Goal: Task Accomplishment & Management: Complete application form

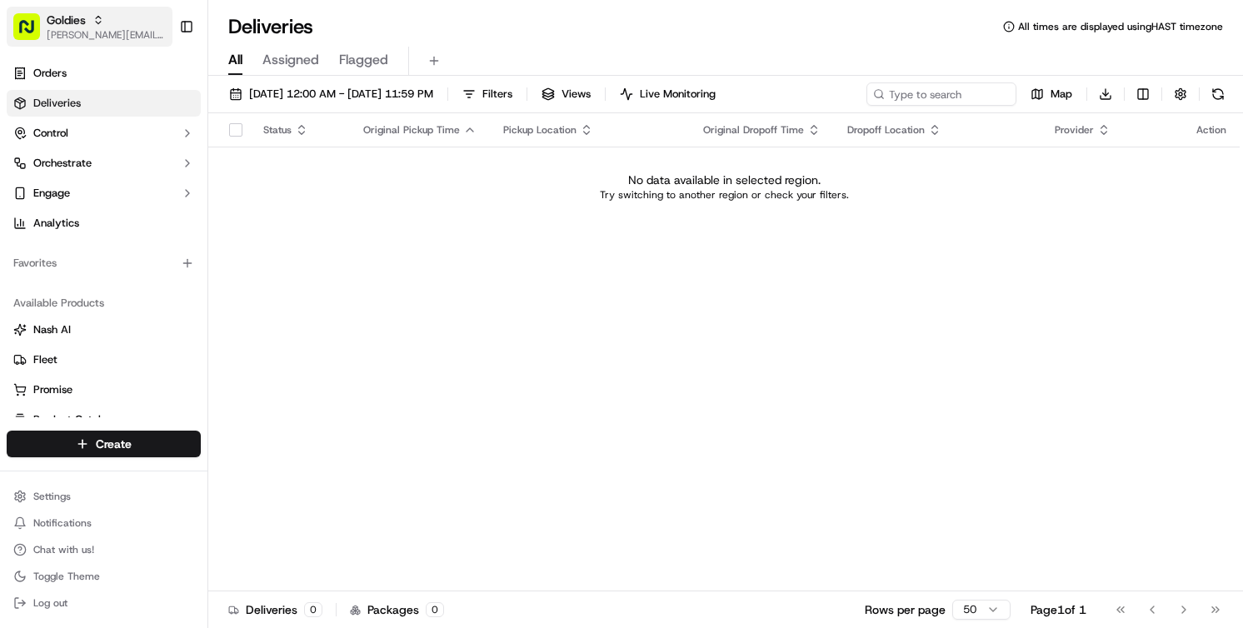
click at [84, 32] on span "[PERSON_NAME][EMAIL_ADDRESS][DOMAIN_NAME]" at bounding box center [106, 34] width 119 height 13
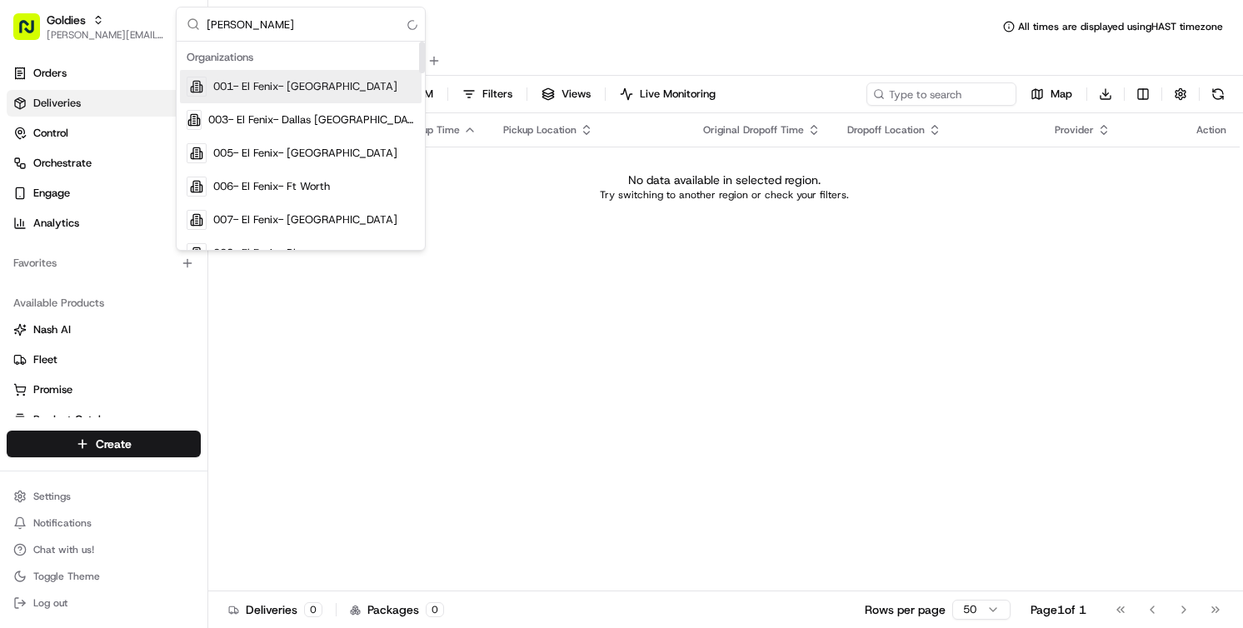
type input "coles"
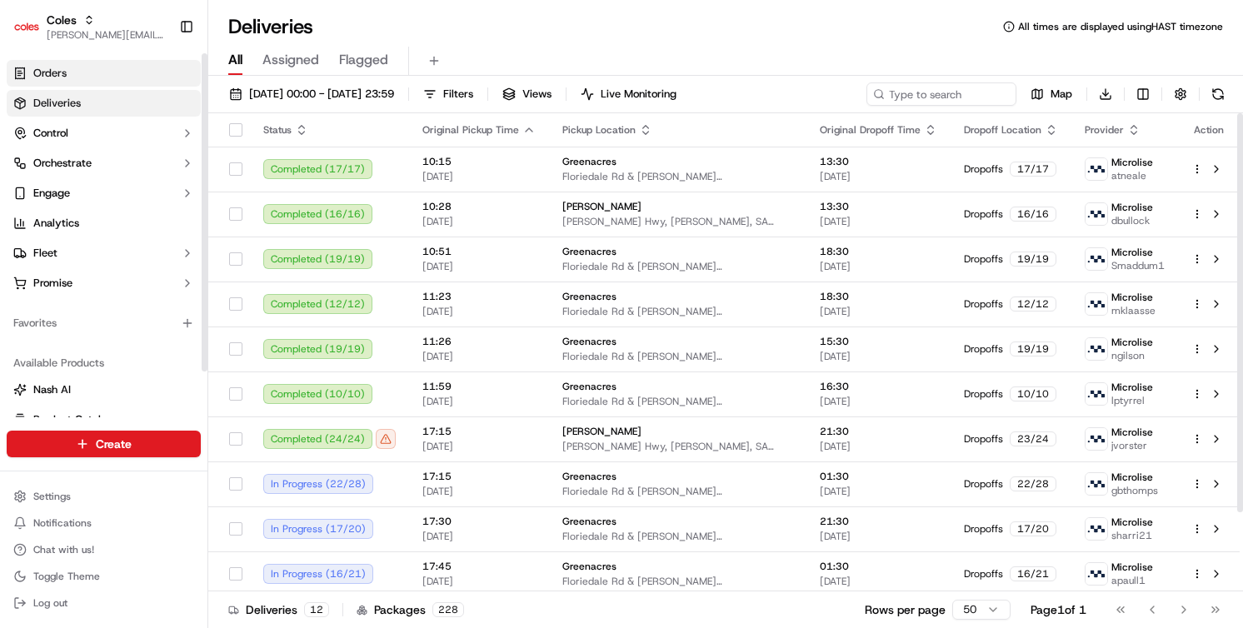
click at [47, 61] on link "Orders" at bounding box center [104, 73] width 194 height 27
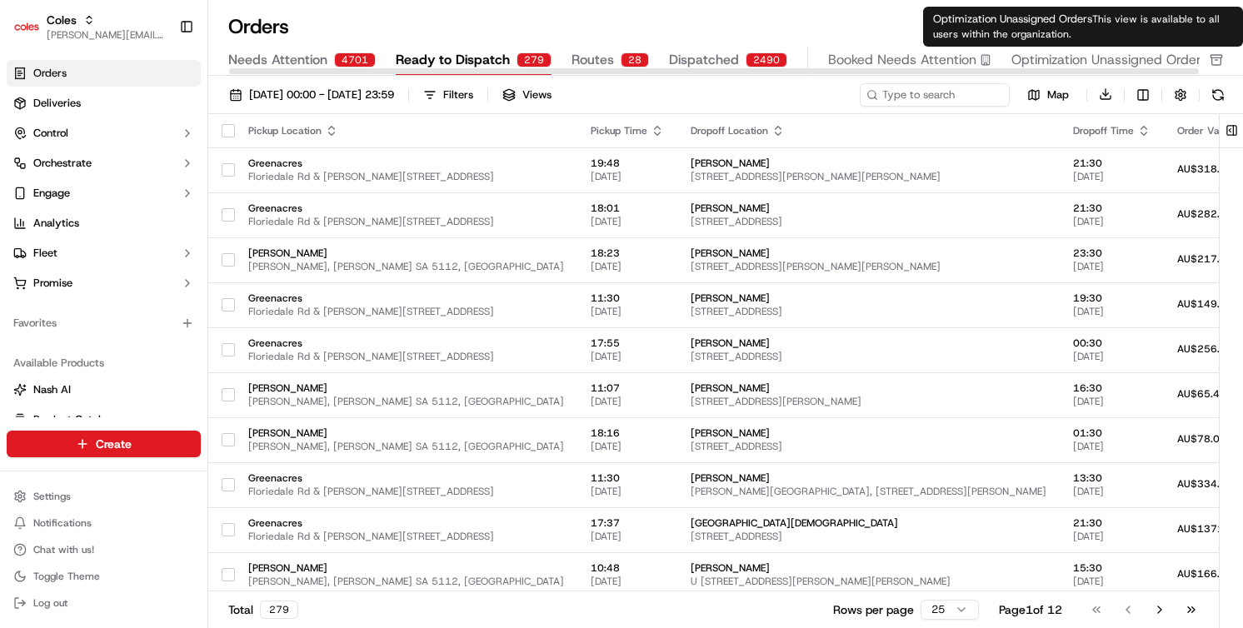
click at [1077, 57] on span "Optimization Unassigned Orders" at bounding box center [1110, 60] width 196 height 20
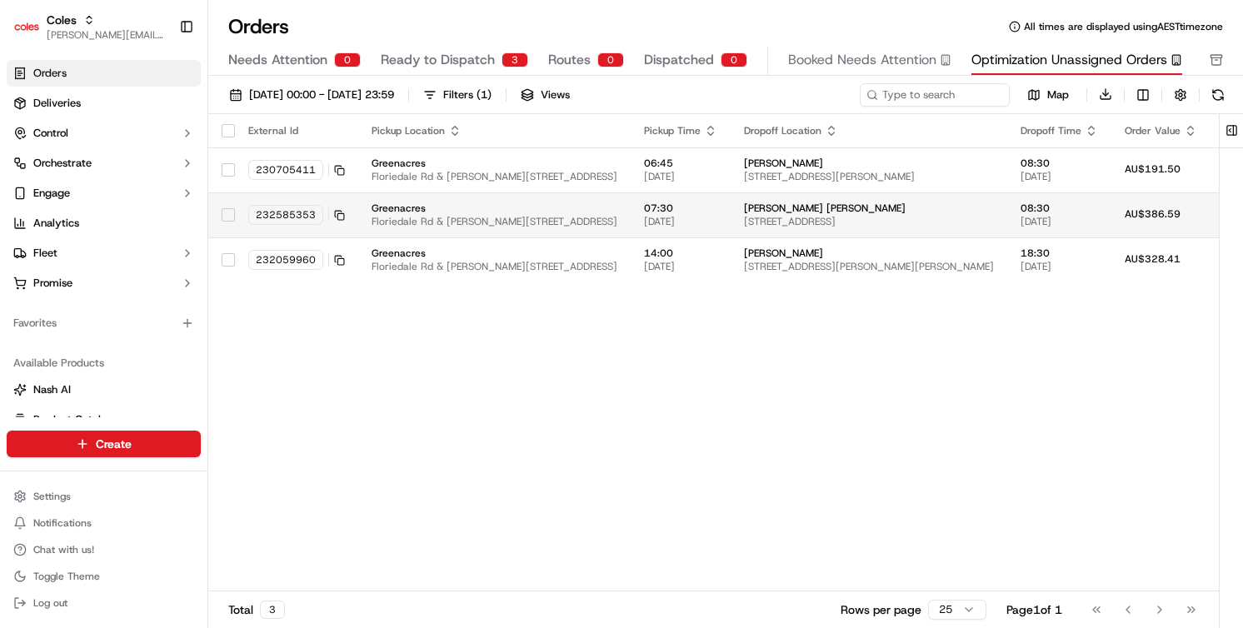
click at [717, 212] on span "07:30" at bounding box center [680, 208] width 73 height 13
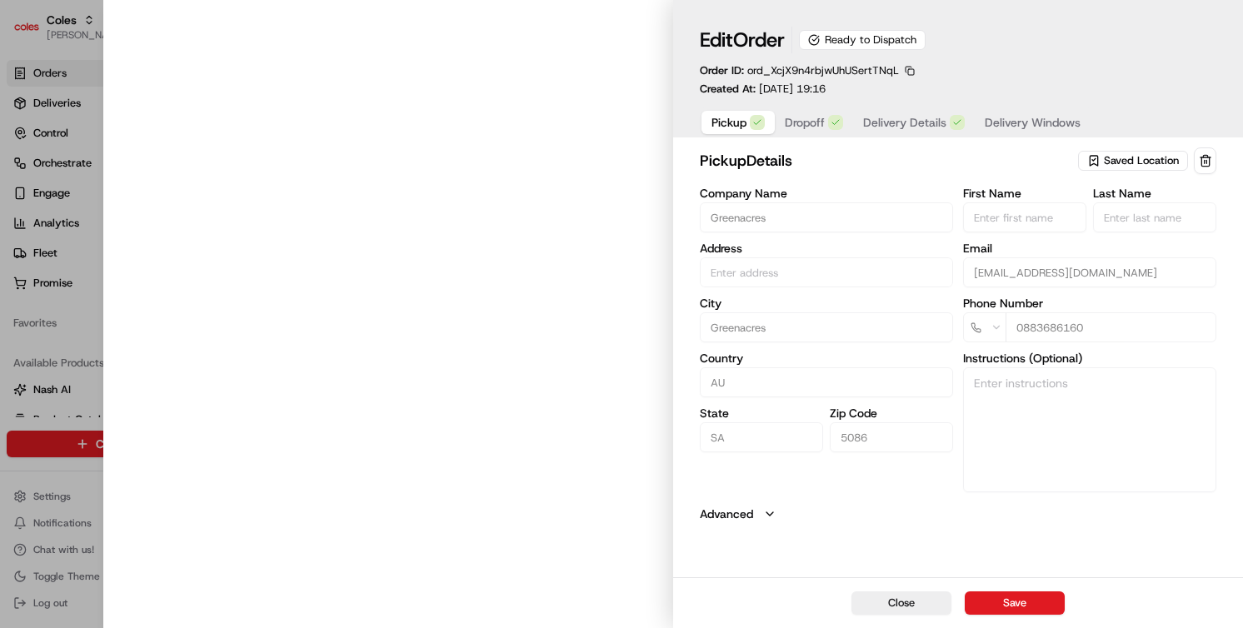
type input "Cnr [PERSON_NAME] amd Floridale Rd Greenacres SA 5086 AU"
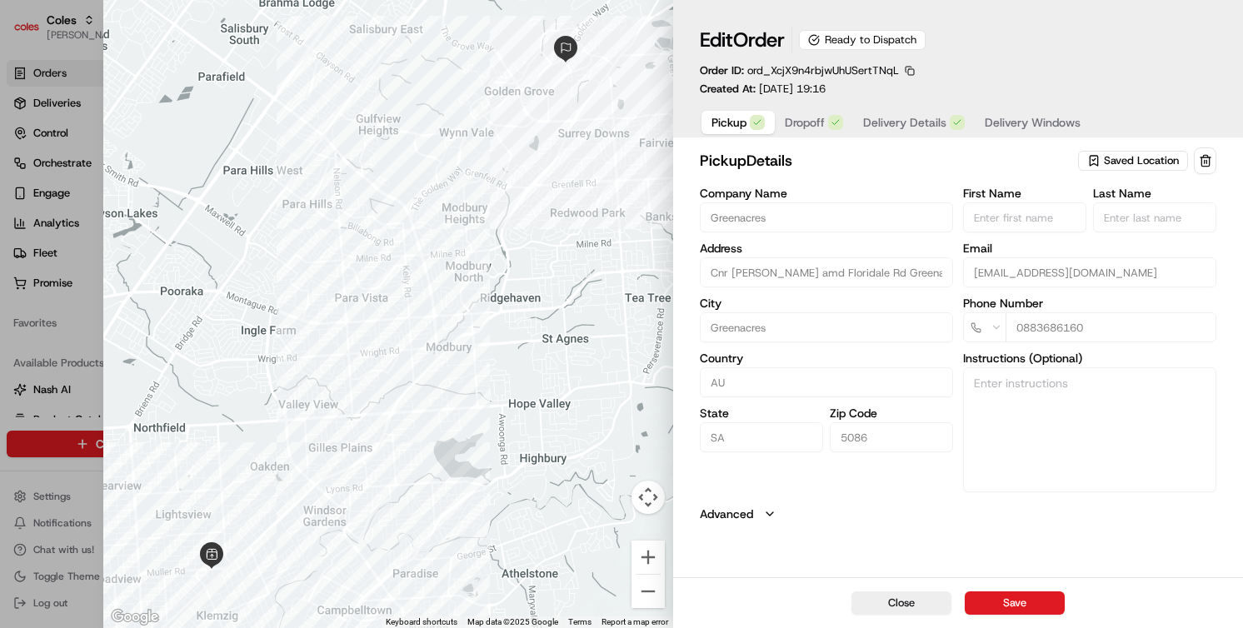
click at [809, 120] on span "Dropoff" at bounding box center [805, 122] width 40 height 17
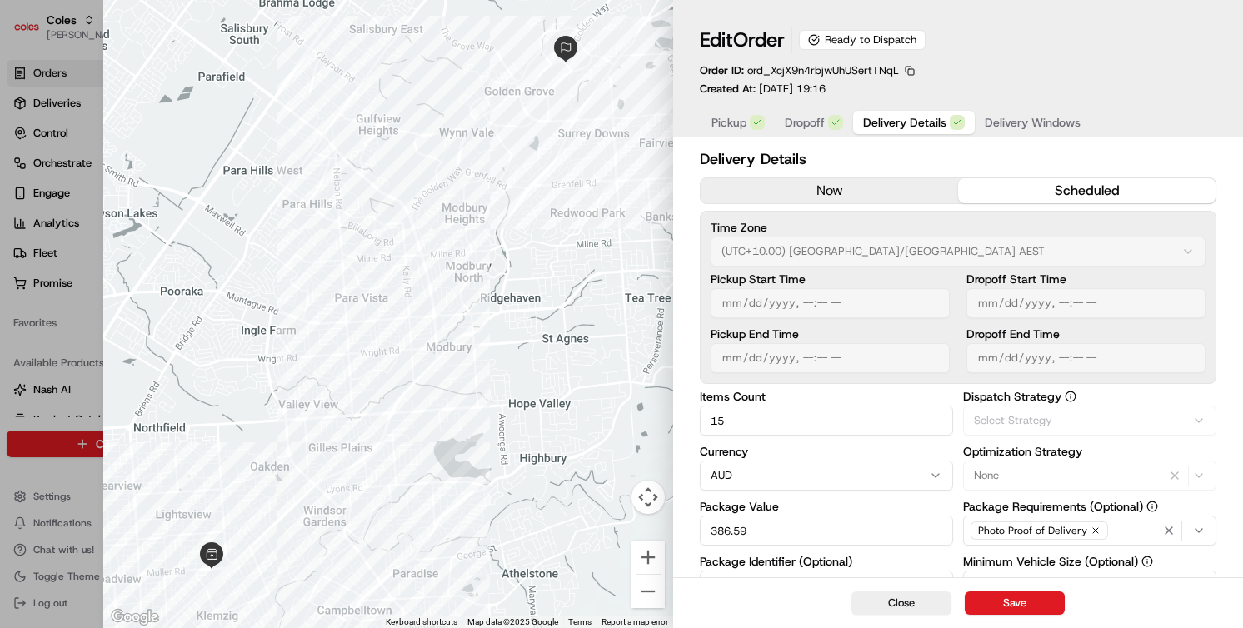
click at [881, 119] on span "Delivery Details" at bounding box center [904, 122] width 83 height 17
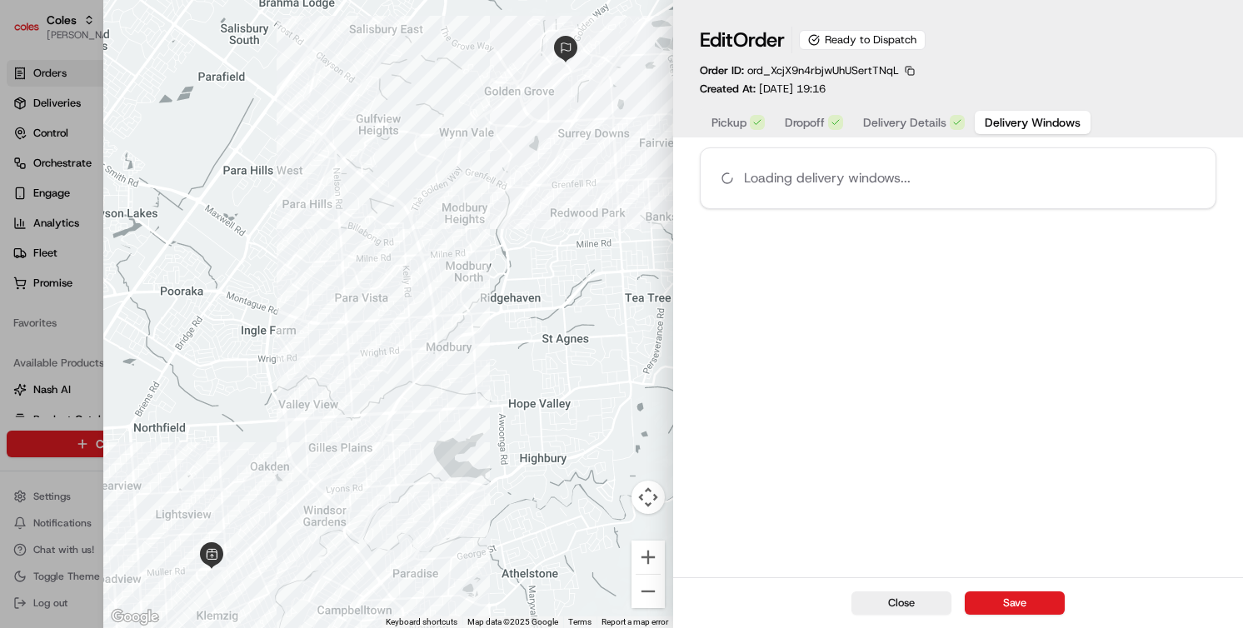
click at [1007, 120] on span "Delivery Windows" at bounding box center [1033, 122] width 96 height 17
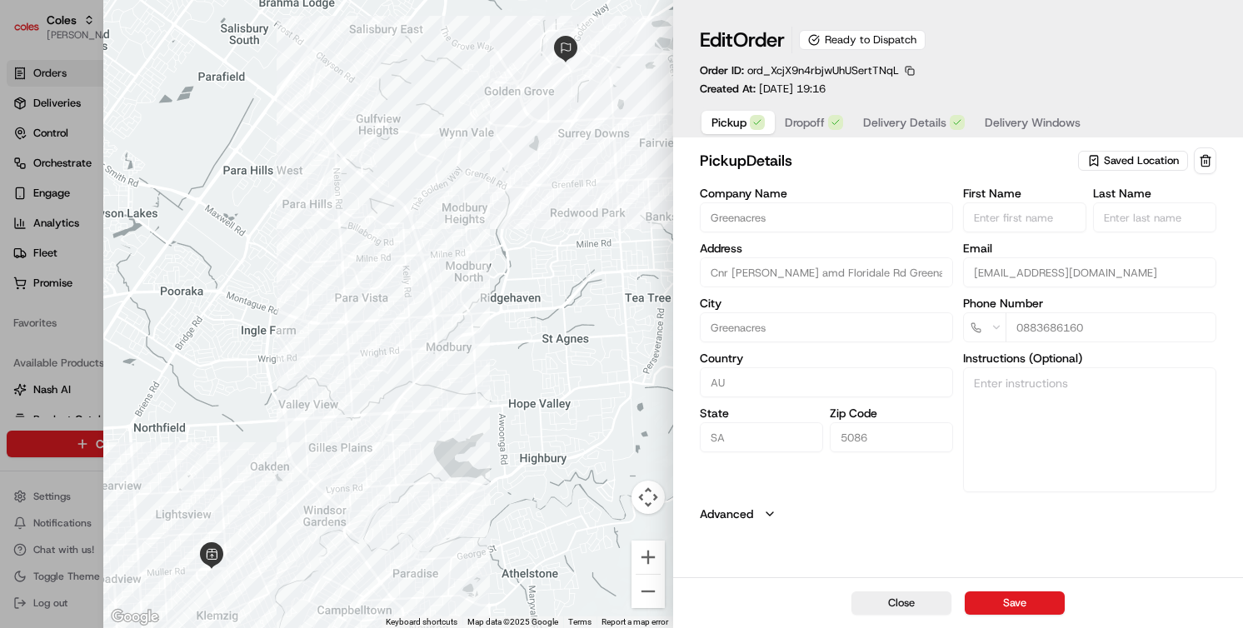
click at [718, 120] on span "Pickup" at bounding box center [729, 122] width 35 height 17
type input "+1"
click at [47, 338] on div at bounding box center [621, 314] width 1243 height 628
